Goal: Find contact information: Find contact information

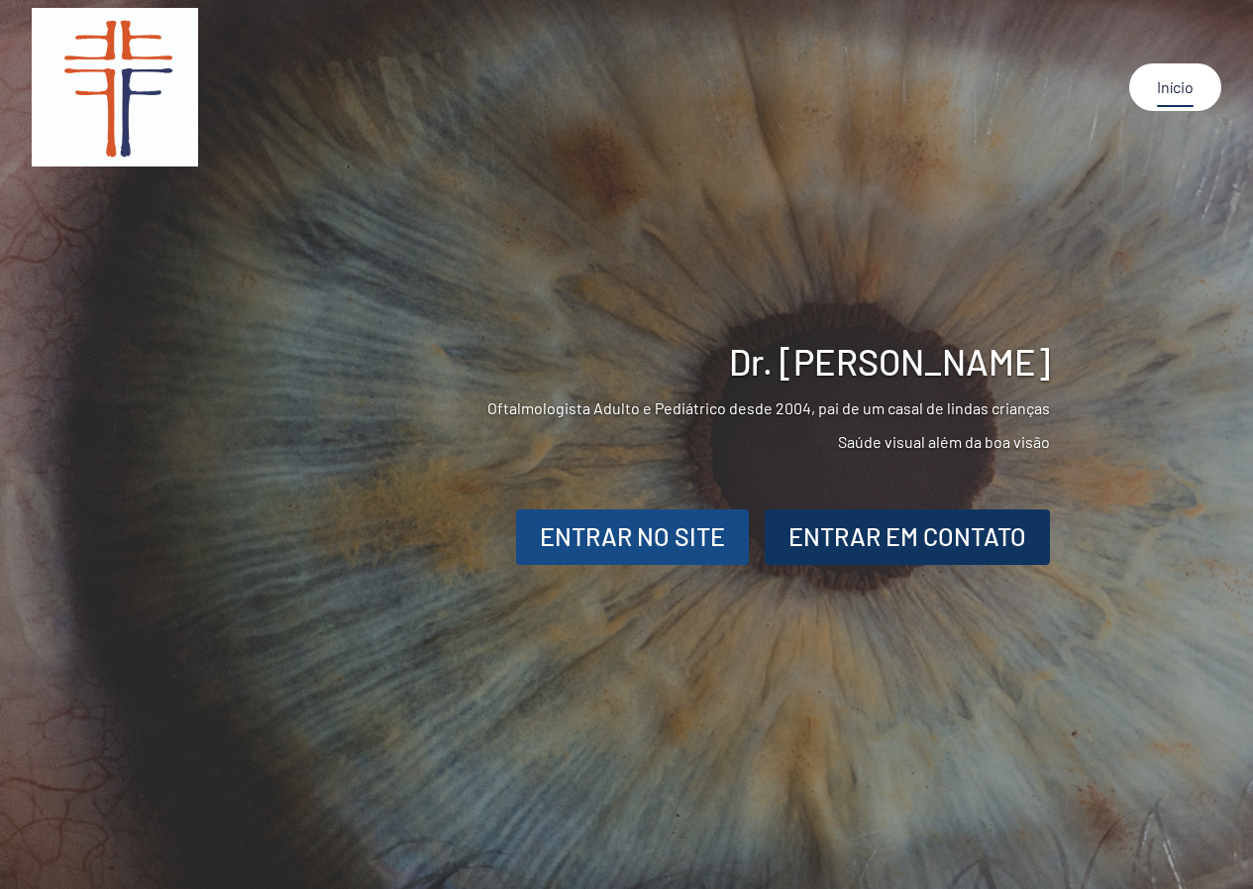
click at [638, 541] on div "ENTRAR NO SITE" at bounding box center [632, 537] width 185 height 38
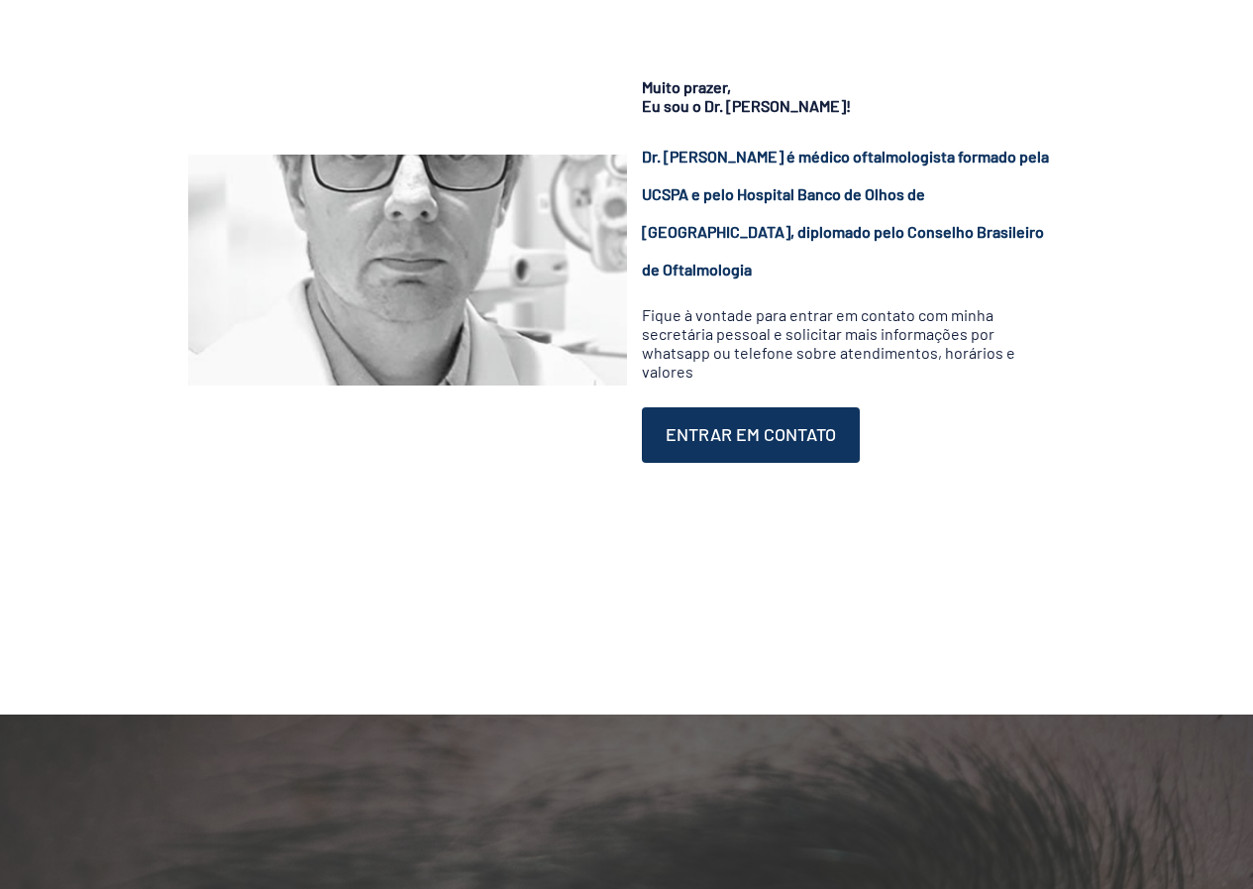
scroll to position [198, 0]
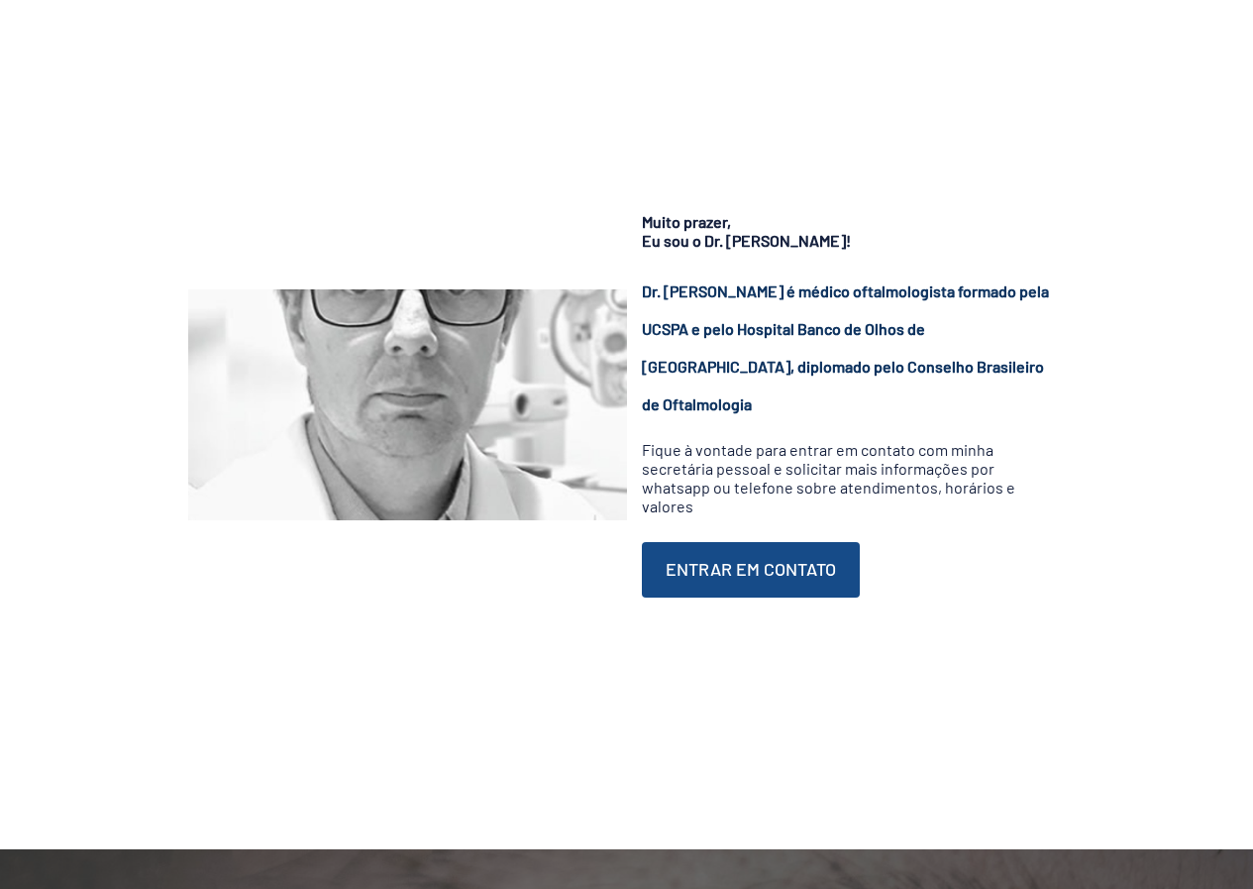
click at [744, 560] on div "ENTRAR EM CONTATO" at bounding box center [751, 569] width 170 height 27
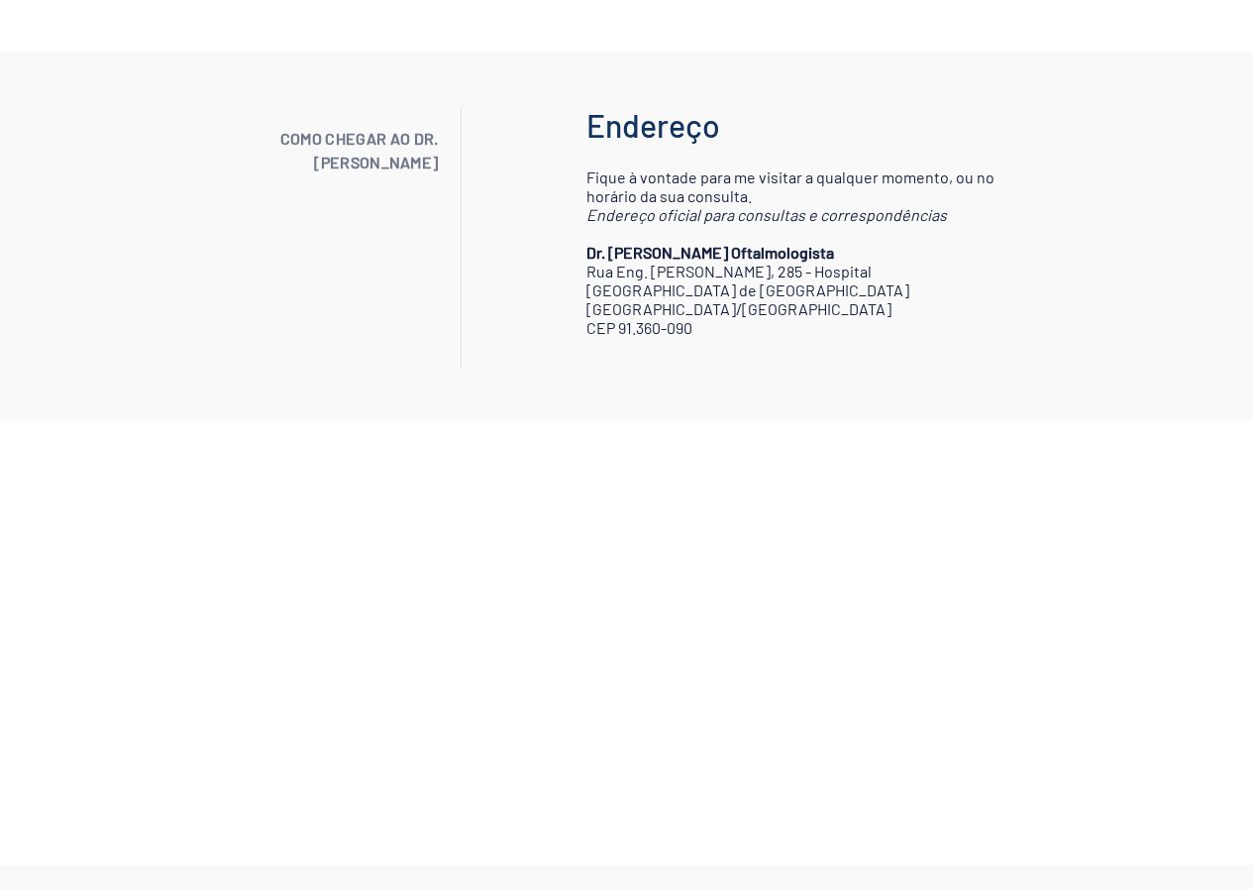
scroll to position [1684, 0]
